Goal: Communication & Community: Answer question/provide support

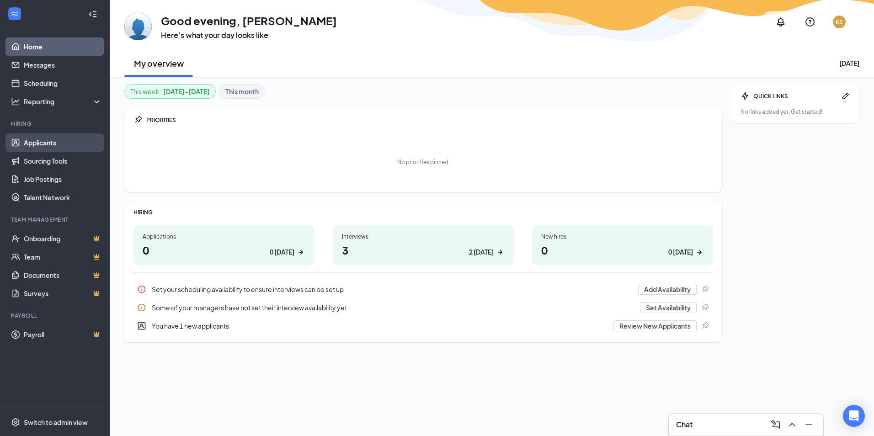
click at [53, 145] on link "Applicants" at bounding box center [63, 142] width 78 height 18
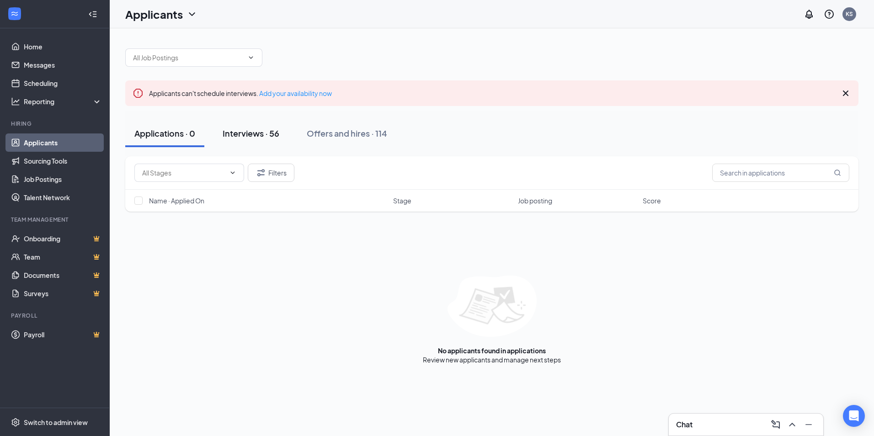
click at [254, 130] on div "Interviews · 56" at bounding box center [251, 132] width 57 height 11
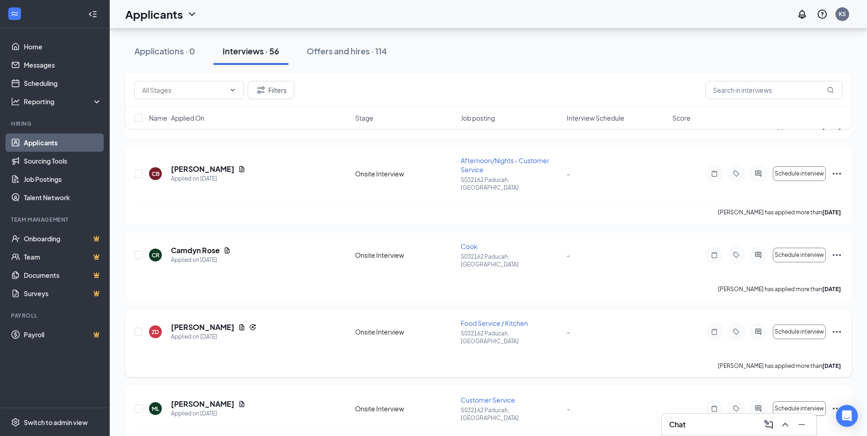
scroll to position [822, 0]
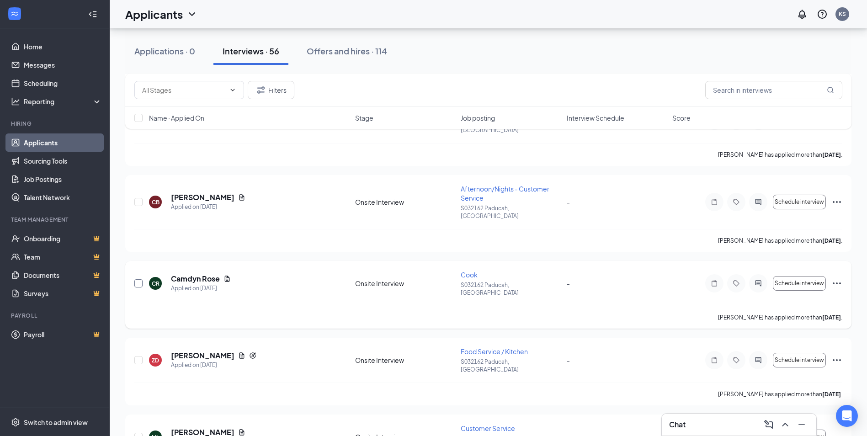
click at [137, 279] on input "checkbox" at bounding box center [138, 283] width 8 height 8
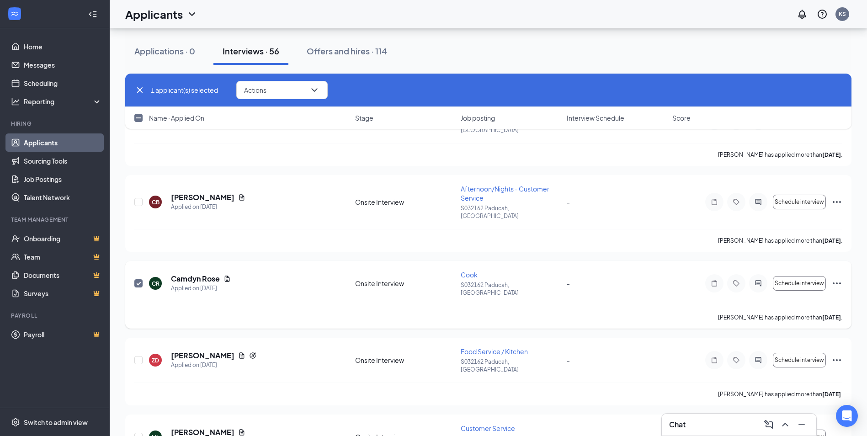
click at [137, 279] on input "checkbox" at bounding box center [138, 283] width 8 height 8
checkbox input "false"
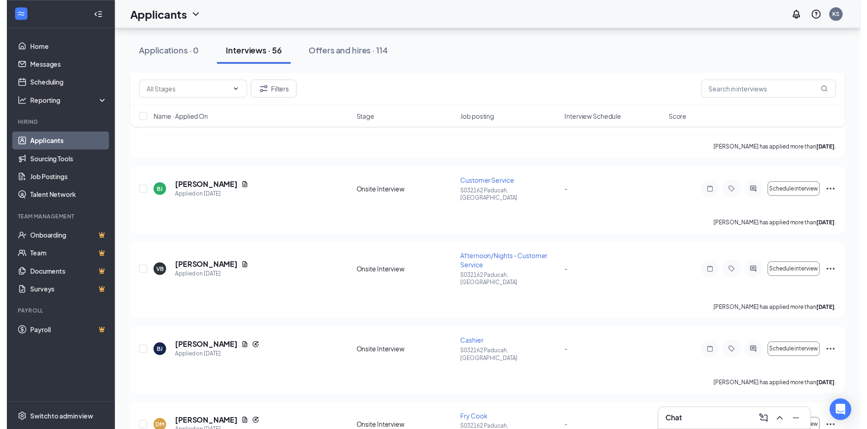
scroll to position [1325, 0]
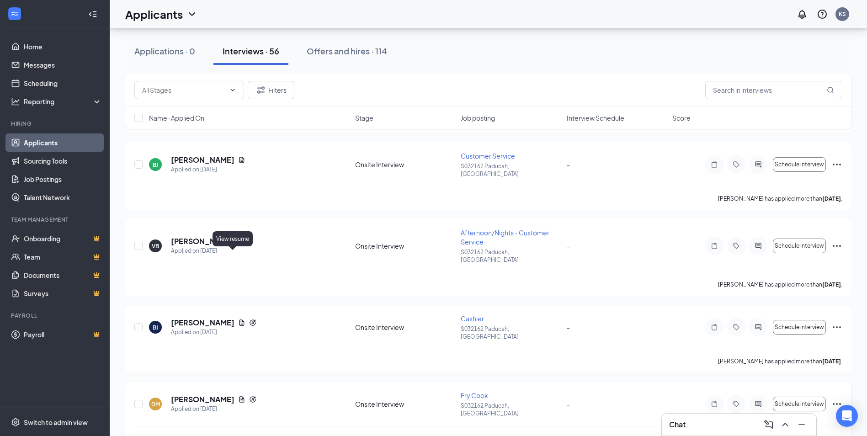
click at [239, 396] on icon "Document" at bounding box center [241, 399] width 5 height 6
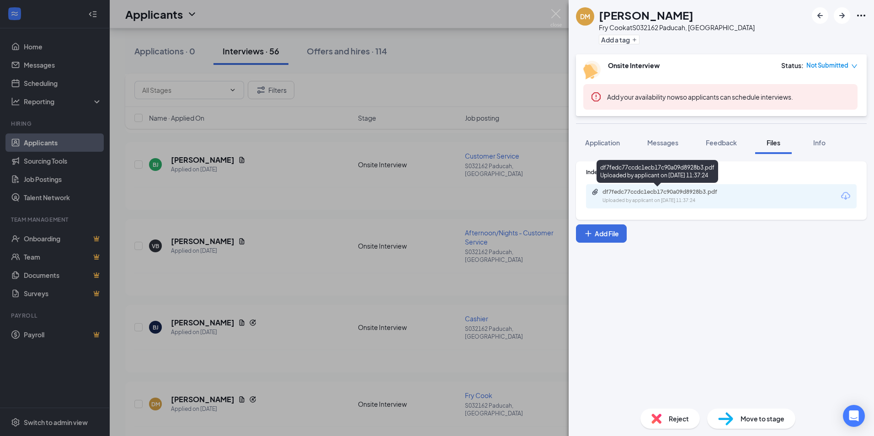
click at [657, 191] on div "df7fedc77ccdc1ecb17c90a09d8928b3.pdf" at bounding box center [666, 191] width 128 height 7
click at [320, 323] on div "[PERSON_NAME] [PERSON_NAME] Cook at S032162 Paducah, [GEOGRAPHIC_DATA] Add a ta…" at bounding box center [437, 218] width 874 height 436
click at [554, 10] on div "Applicants KS" at bounding box center [492, 14] width 764 height 28
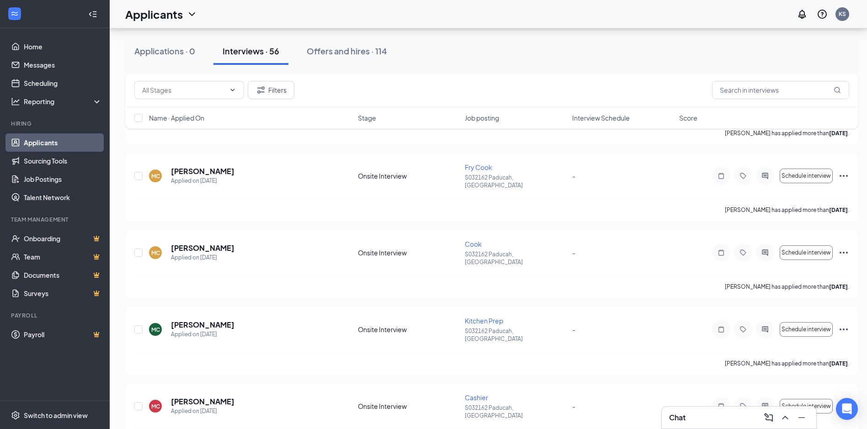
scroll to position [3752, 0]
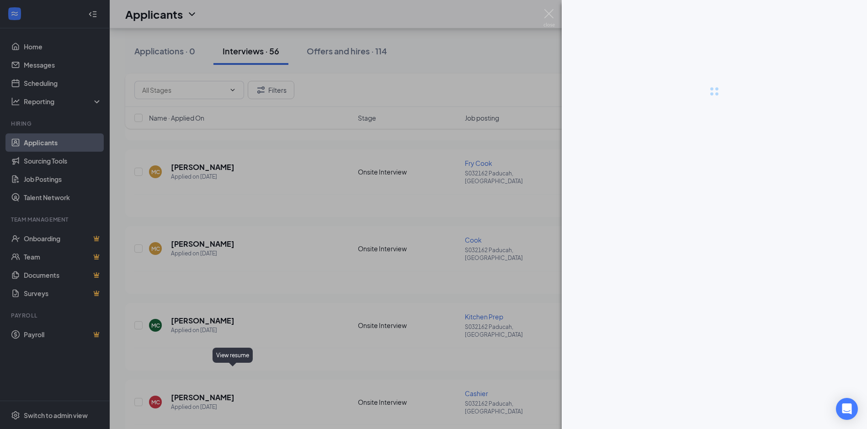
scroll to position [3745, 0]
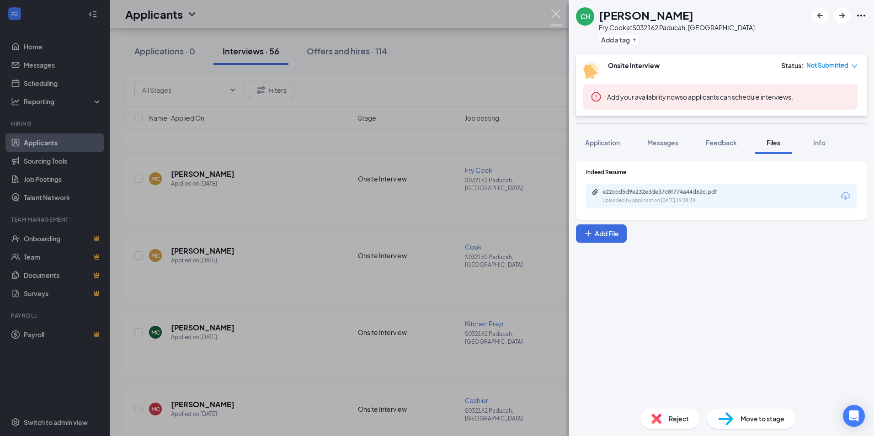
click at [559, 14] on img at bounding box center [555, 18] width 11 height 18
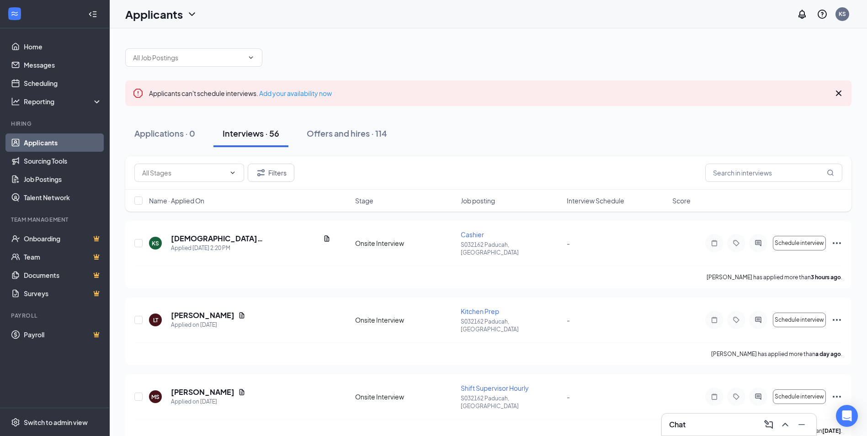
click at [841, 94] on icon "Cross" at bounding box center [838, 93] width 11 height 11
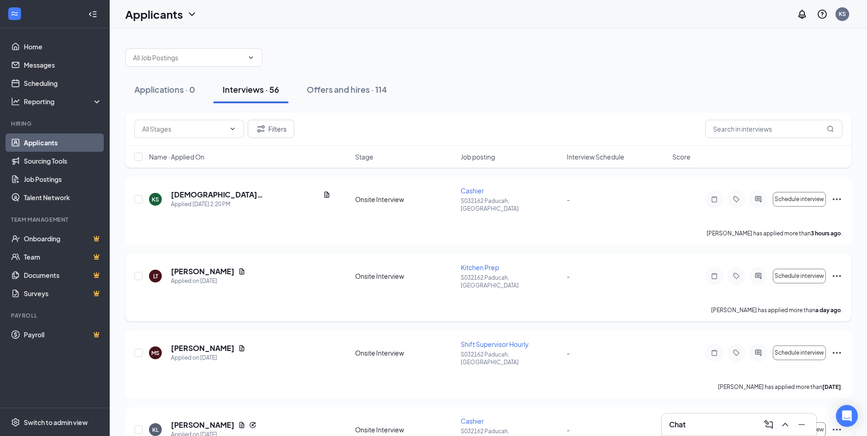
click at [126, 260] on div "LT [PERSON_NAME] Applied on [DATE] Onsite Interview Kitchen Prep S032162 Paduca…" at bounding box center [488, 288] width 726 height 68
click at [138, 272] on input "checkbox" at bounding box center [138, 276] width 8 height 8
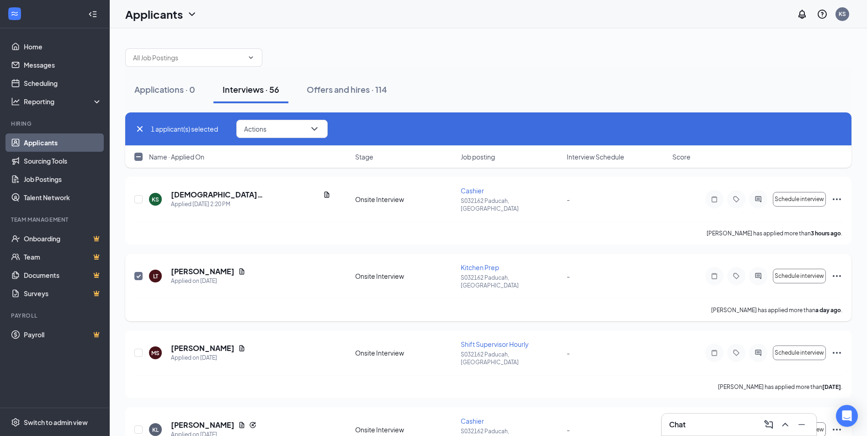
click at [135, 272] on input "checkbox" at bounding box center [138, 276] width 8 height 8
checkbox input "false"
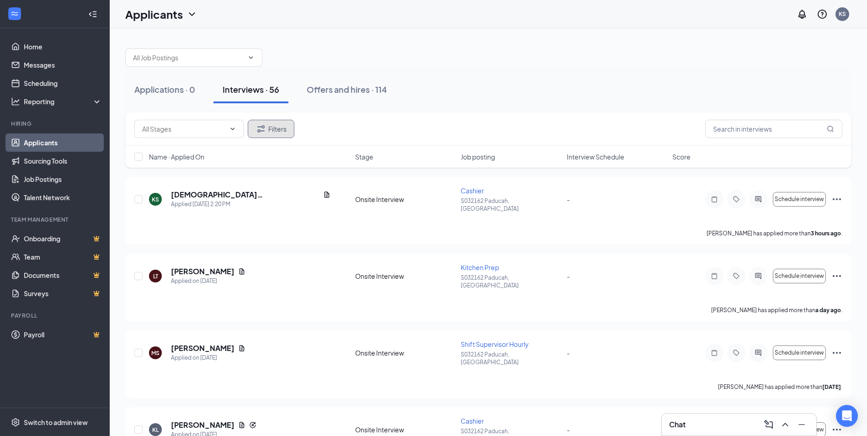
click at [252, 124] on button "Filters" at bounding box center [271, 129] width 47 height 18
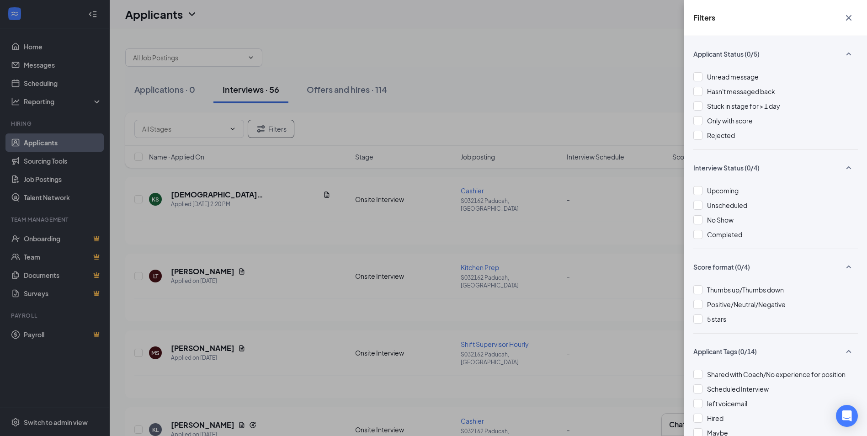
click at [548, 151] on div "Filters Applicant Status (0/5) Unread message Hasn't messaged back Stuck in sta…" at bounding box center [433, 218] width 867 height 436
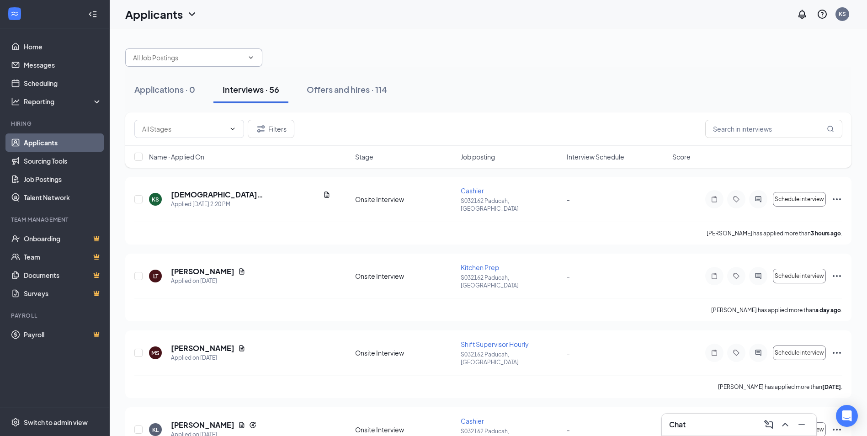
click at [235, 60] on input "text" at bounding box center [188, 58] width 111 height 10
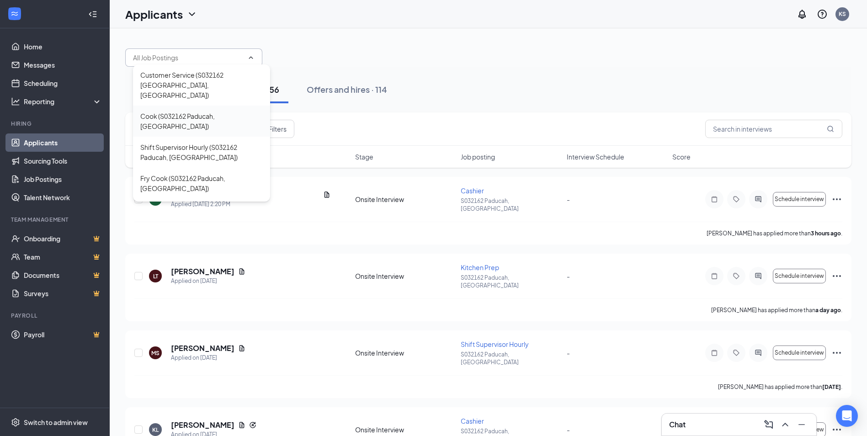
click at [183, 112] on div "Cook (S032162 Paducah, [GEOGRAPHIC_DATA])" at bounding box center [201, 121] width 137 height 31
type input "Cook (S032162 Paducah, [GEOGRAPHIC_DATA])"
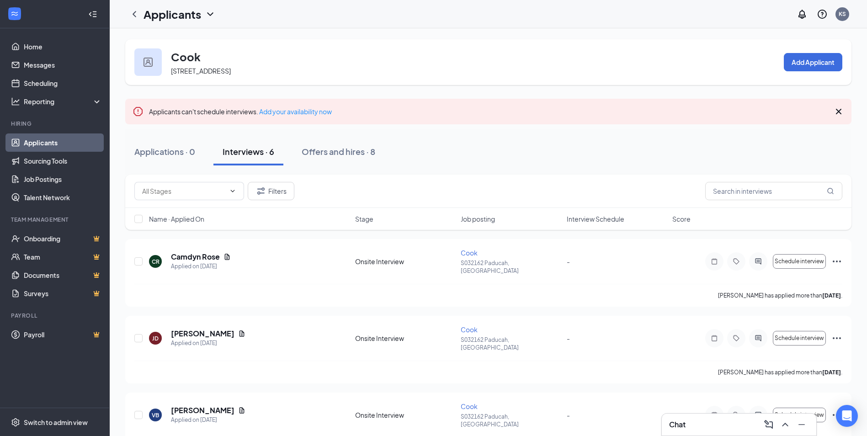
click at [133, 218] on div "Name · Applied On Stage Job posting Interview Schedule Score" at bounding box center [488, 219] width 726 height 22
click at [138, 219] on input "checkbox" at bounding box center [138, 219] width 8 height 8
checkbox input "true"
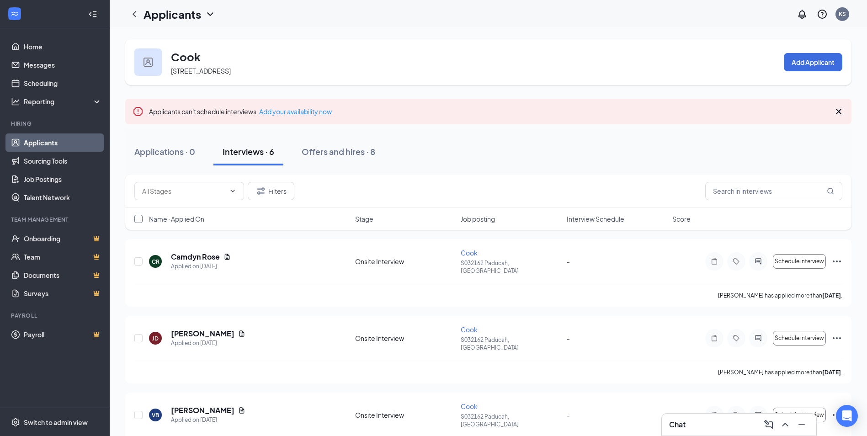
checkbox input "true"
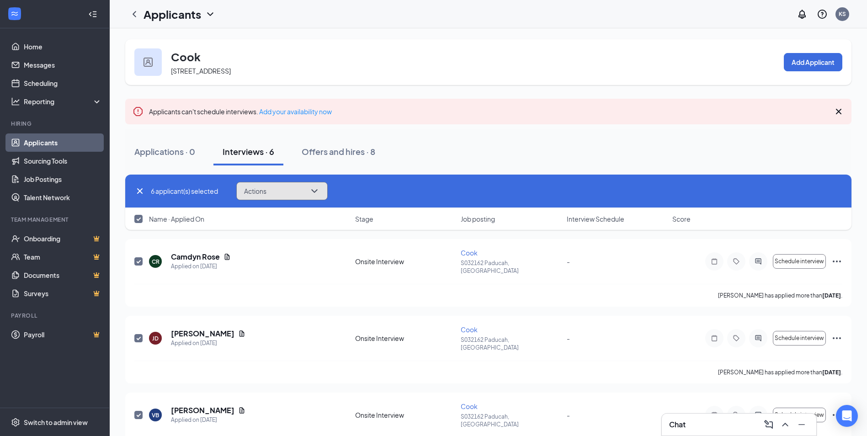
click at [299, 193] on button "Actions" at bounding box center [281, 191] width 91 height 18
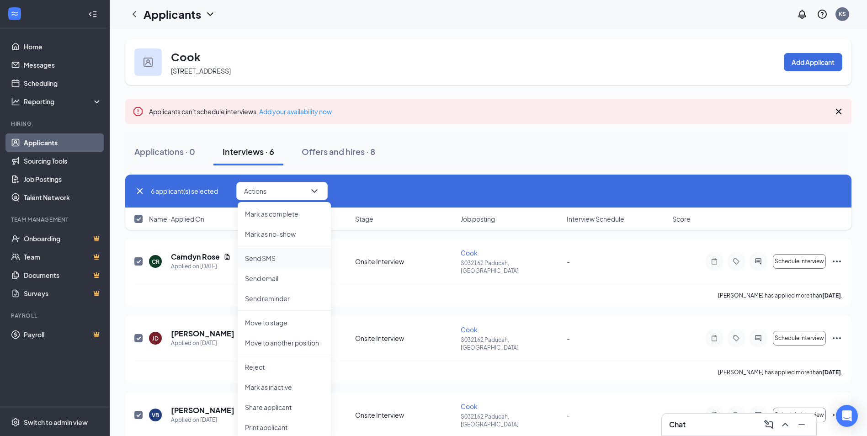
click at [274, 260] on p "Send SMS" at bounding box center [284, 258] width 79 height 9
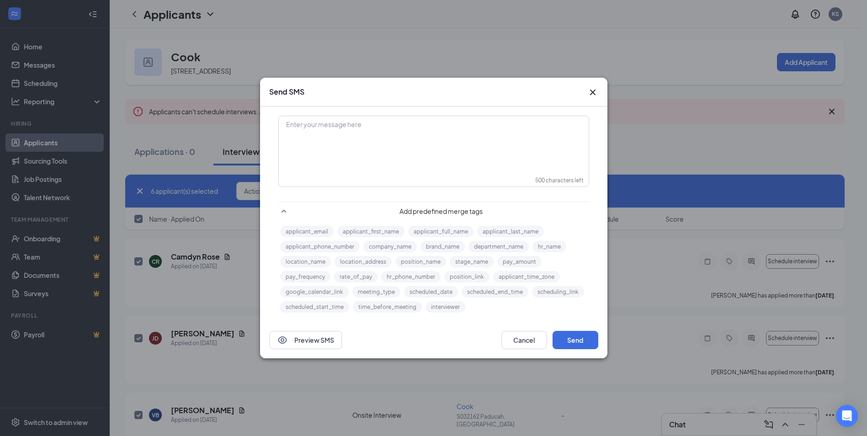
click at [337, 137] on div "Enter your message here" at bounding box center [433, 140] width 309 height 46
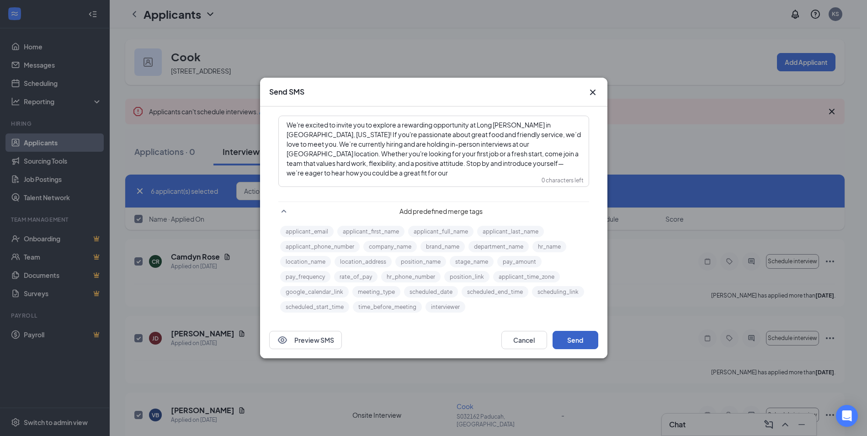
click at [572, 335] on button "Send" at bounding box center [575, 340] width 46 height 18
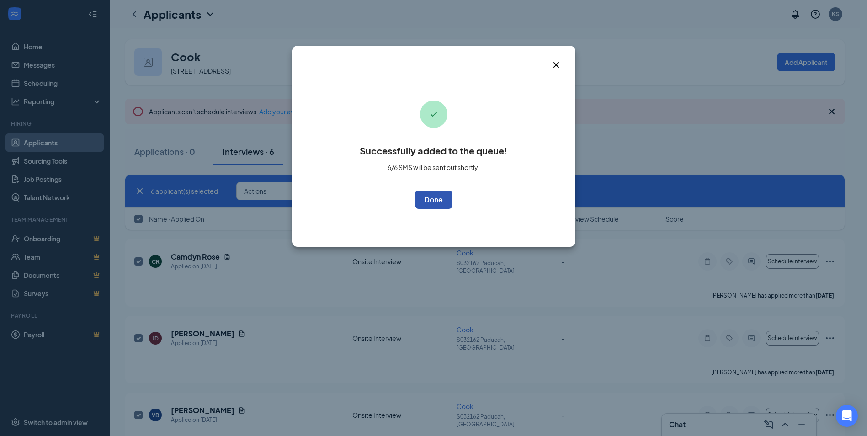
click at [441, 193] on button "OK" at bounding box center [433, 200] width 37 height 18
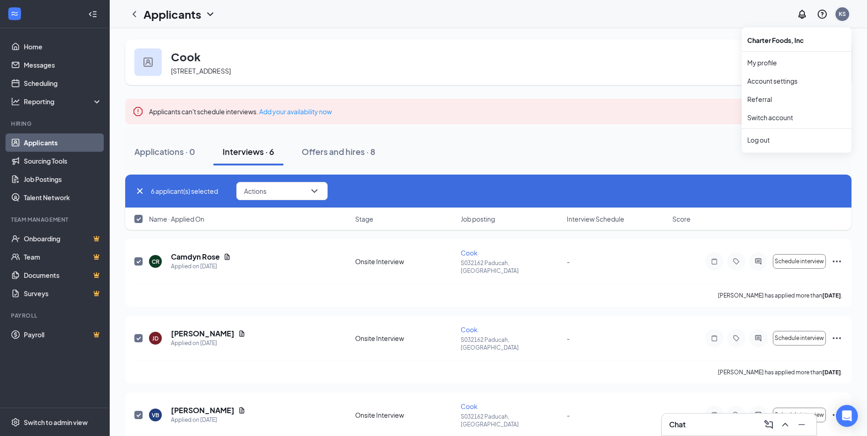
click at [840, 13] on div "KS" at bounding box center [841, 14] width 7 height 8
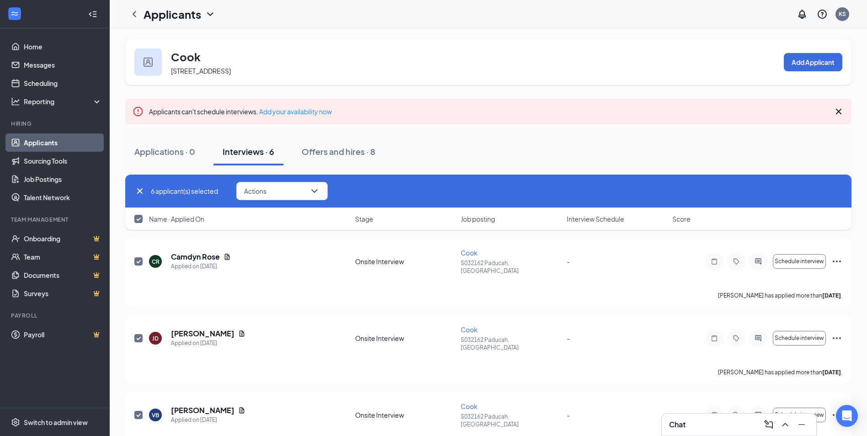
click at [705, 421] on div "Chat" at bounding box center [739, 424] width 140 height 15
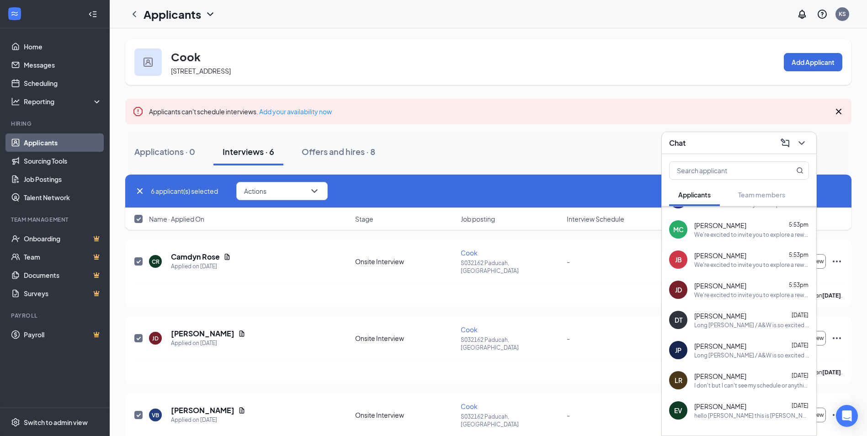
scroll to position [91, 0]
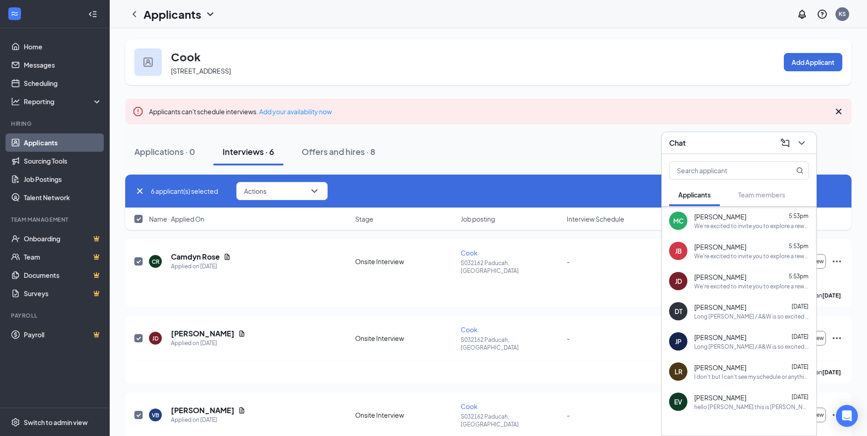
click at [663, 38] on div "Cook [STREET_ADDRESS] Add Applicant Applicants can't schedule interviews. Add y…" at bounding box center [488, 364] width 757 height 673
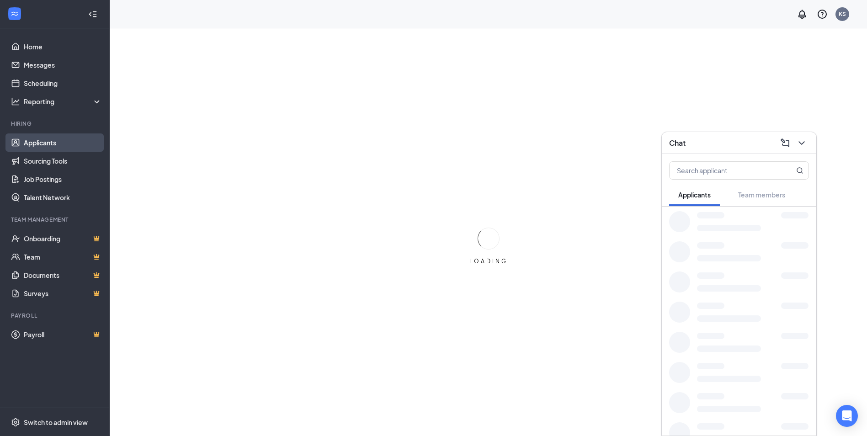
click at [60, 149] on link "Applicants" at bounding box center [63, 142] width 78 height 18
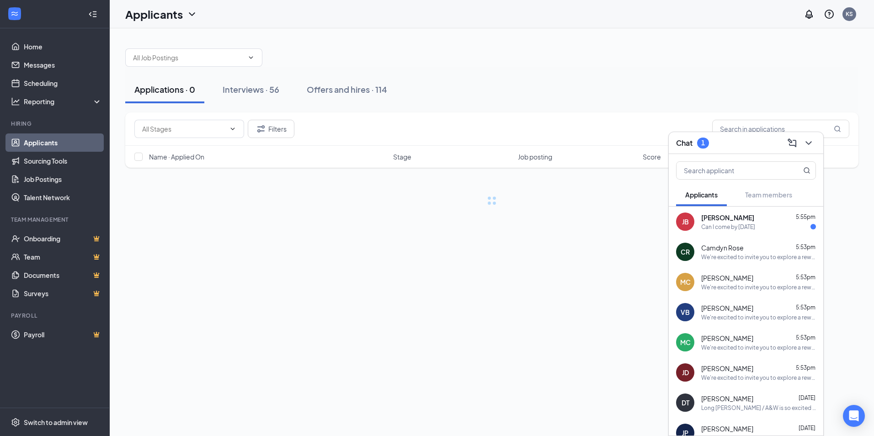
click at [766, 219] on div "[PERSON_NAME] 5:55pm" at bounding box center [758, 217] width 115 height 9
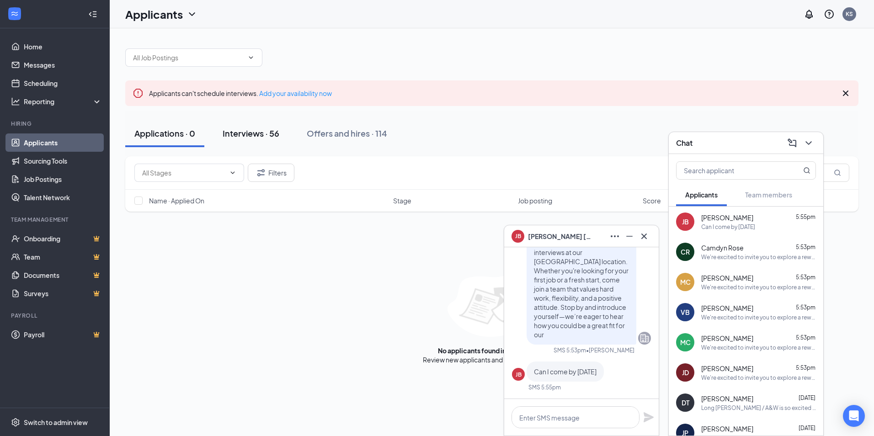
click at [245, 140] on button "Interviews · 56" at bounding box center [250, 133] width 75 height 27
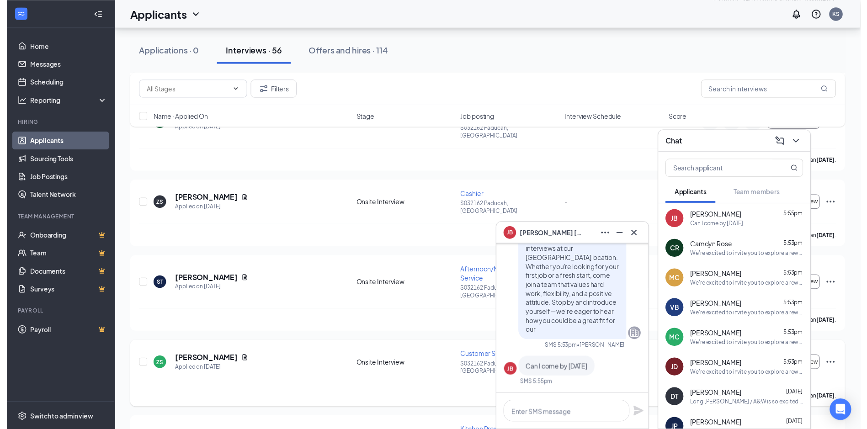
scroll to position [2877, 0]
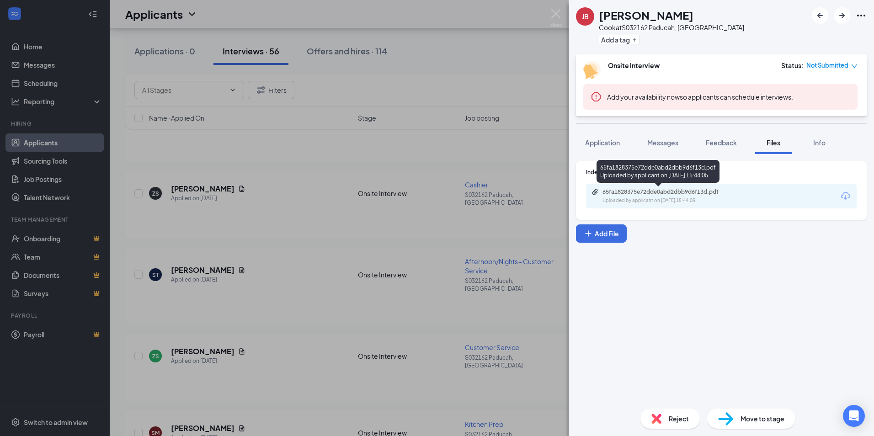
click at [703, 196] on div "65fa1828375e72dde0abd2dbb9d6f13d.pdf Uploaded by applicant on Aug 26, 2025 at 1…" at bounding box center [665, 196] width 148 height 16
click at [524, 198] on div "JB Jacoby Barnes Cook at S032162 Paducah, KY Add a tag Onsite Interview Status …" at bounding box center [437, 218] width 874 height 436
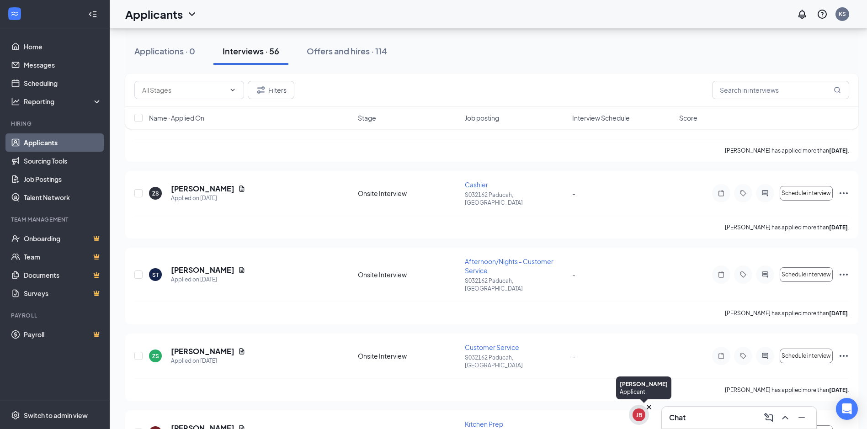
click at [633, 410] on div "JB" at bounding box center [639, 415] width 20 height 20
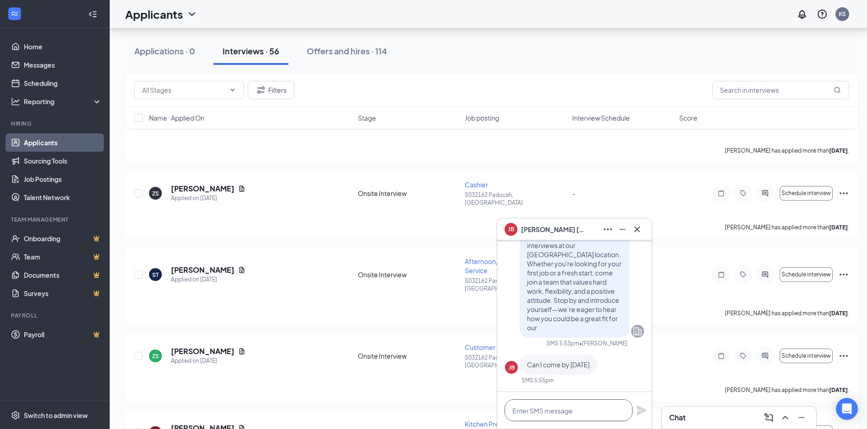
click at [535, 412] on textarea at bounding box center [568, 410] width 128 height 22
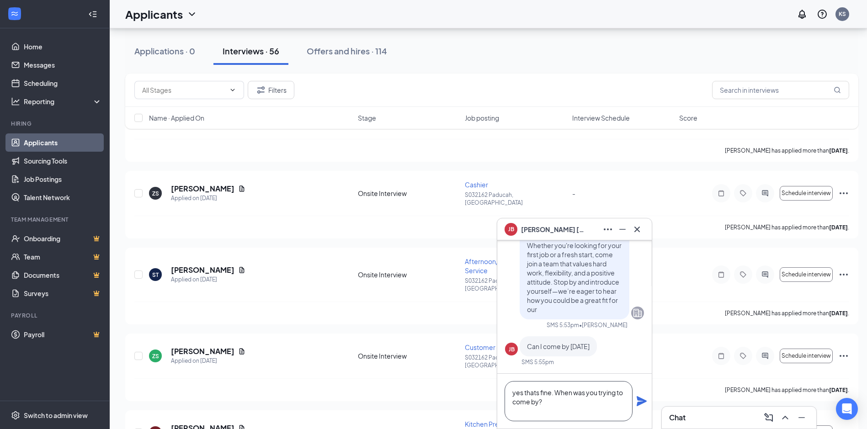
type textarea "yes thats fine. When was you trying to come by?"
click at [640, 395] on div "yes thats fine. When was you trying to come by?" at bounding box center [574, 401] width 154 height 55
click at [640, 398] on icon "Plane" at bounding box center [641, 401] width 10 height 10
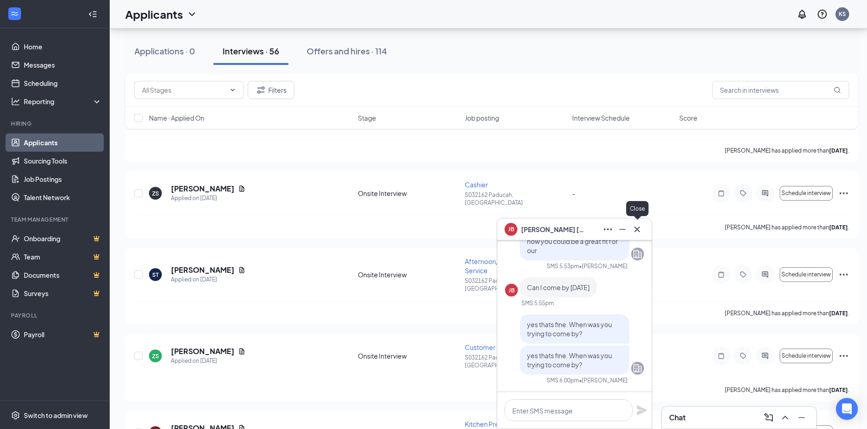
click at [634, 229] on icon "Cross" at bounding box center [636, 229] width 11 height 11
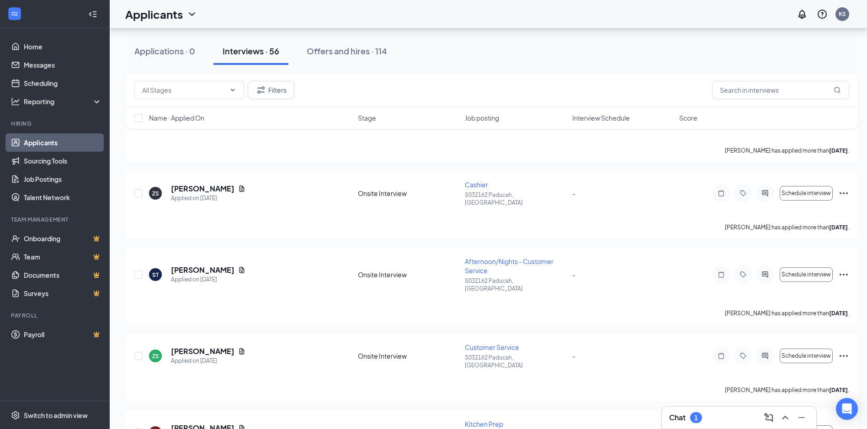
click at [711, 417] on div "Chat 1" at bounding box center [739, 417] width 140 height 15
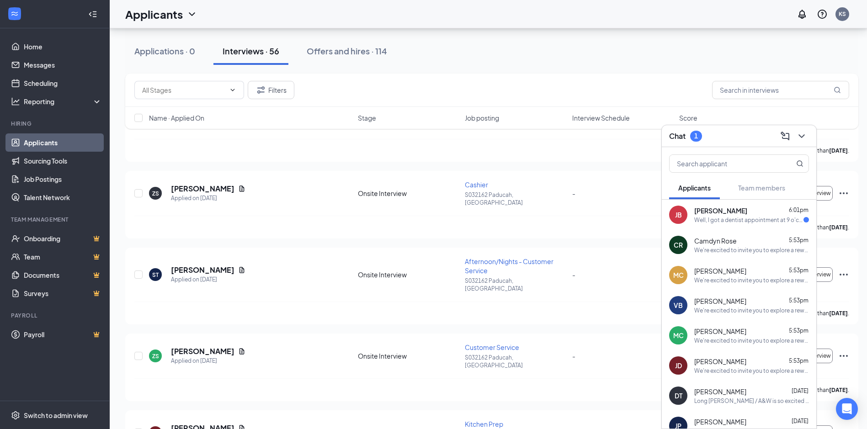
click at [716, 218] on div "Well, I got a dentist appointment at 9 o'clock tomorrow so what about 130?" at bounding box center [748, 220] width 109 height 8
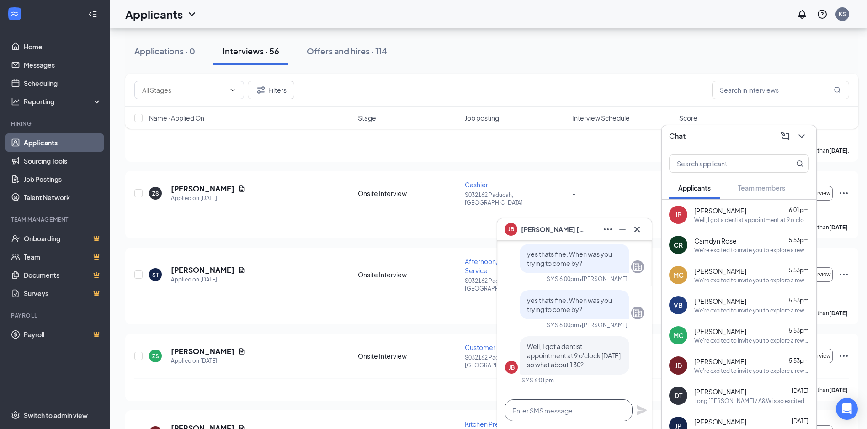
click at [562, 401] on textarea at bounding box center [568, 410] width 128 height 22
click at [564, 410] on textarea at bounding box center [568, 410] width 128 height 22
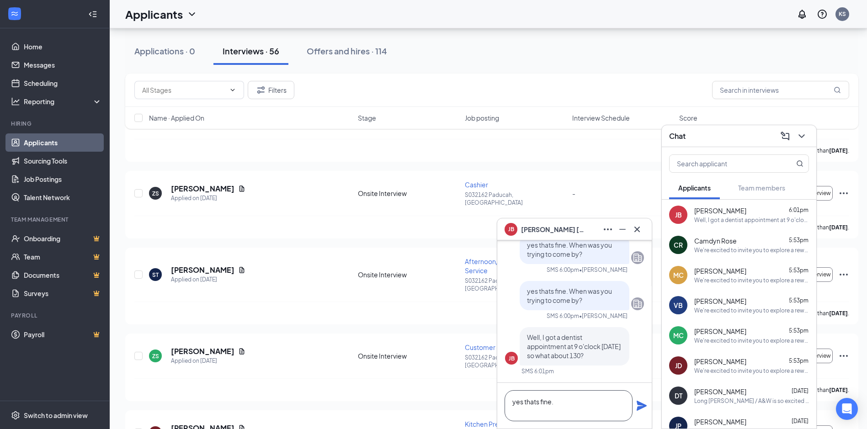
type textarea "yes thats fine."
click at [638, 393] on div "yes thats fine." at bounding box center [574, 406] width 154 height 46
click at [636, 408] on icon "Plane" at bounding box center [641, 405] width 11 height 11
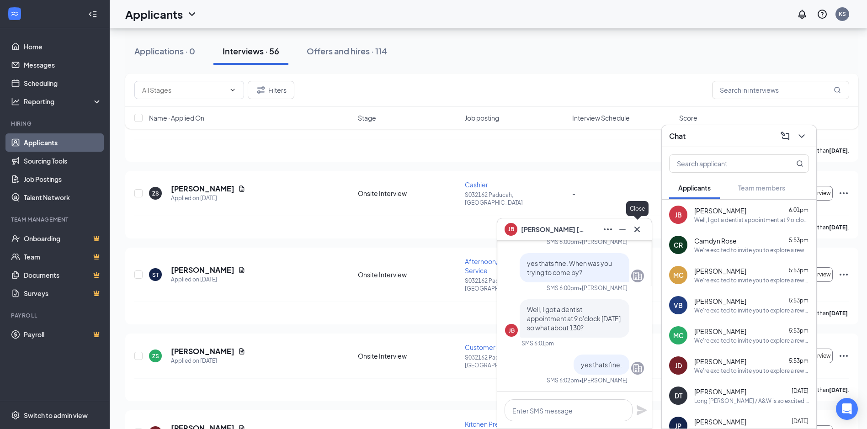
click at [636, 231] on icon "Cross" at bounding box center [636, 229] width 11 height 11
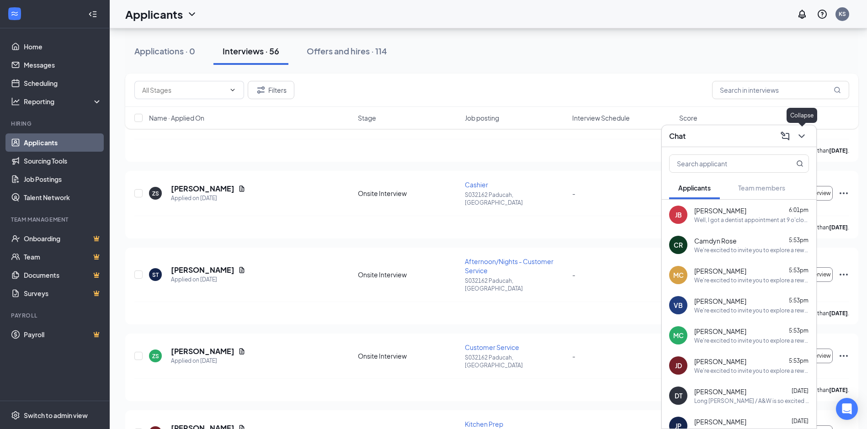
click at [802, 140] on icon "ChevronDown" at bounding box center [801, 136] width 11 height 11
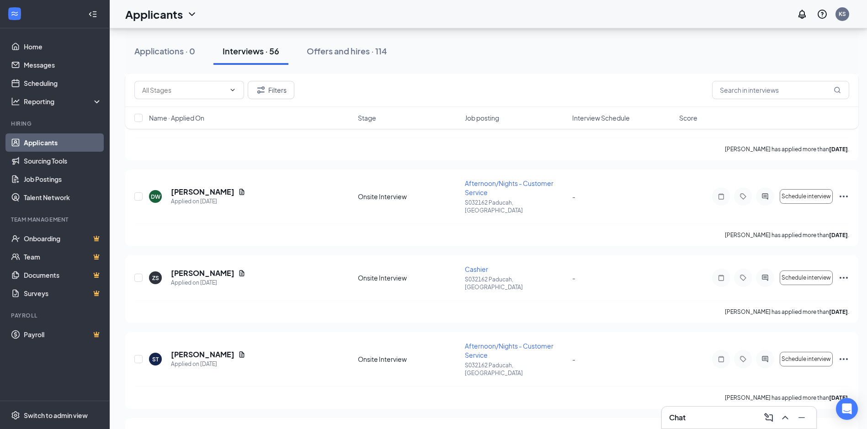
scroll to position [2694, 0]
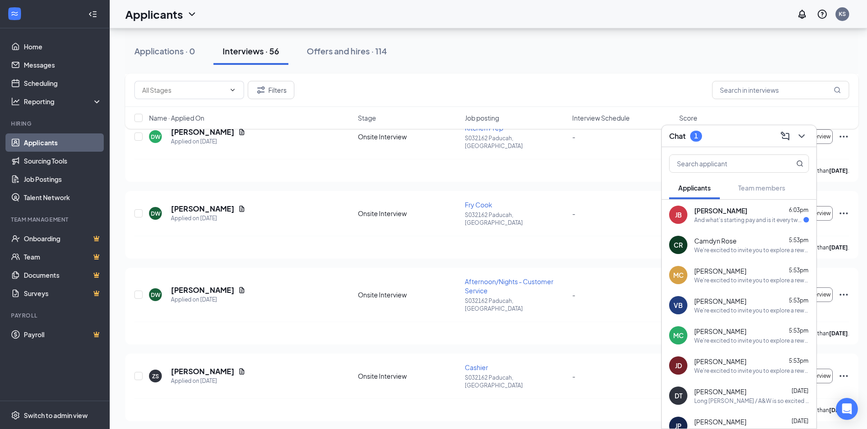
click at [763, 205] on div "JB Jacoby Barnes 6:03pm And what's starting pay and is it every two weeks or ev…" at bounding box center [739, 215] width 154 height 30
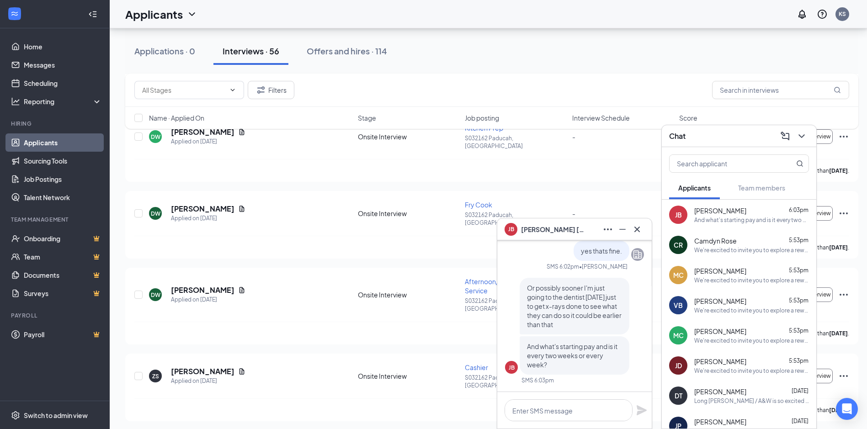
click at [578, 225] on div "JB Jacoby Barnes" at bounding box center [574, 229] width 140 height 15
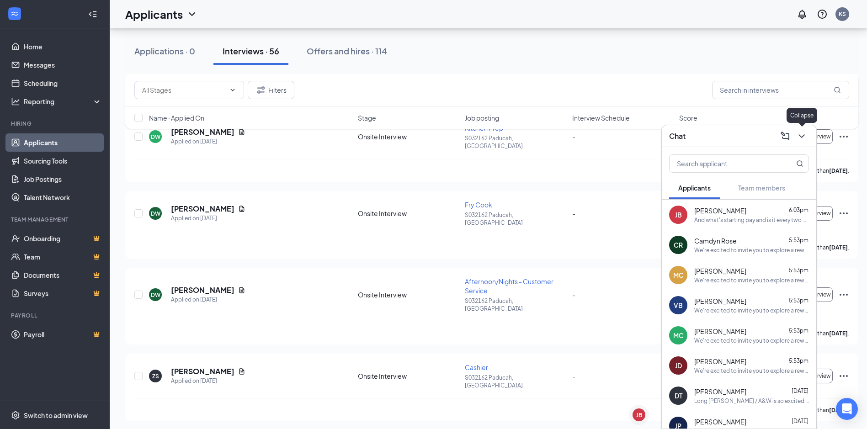
click at [806, 133] on icon "ChevronDown" at bounding box center [801, 136] width 11 height 11
